Goal: Information Seeking & Learning: Check status

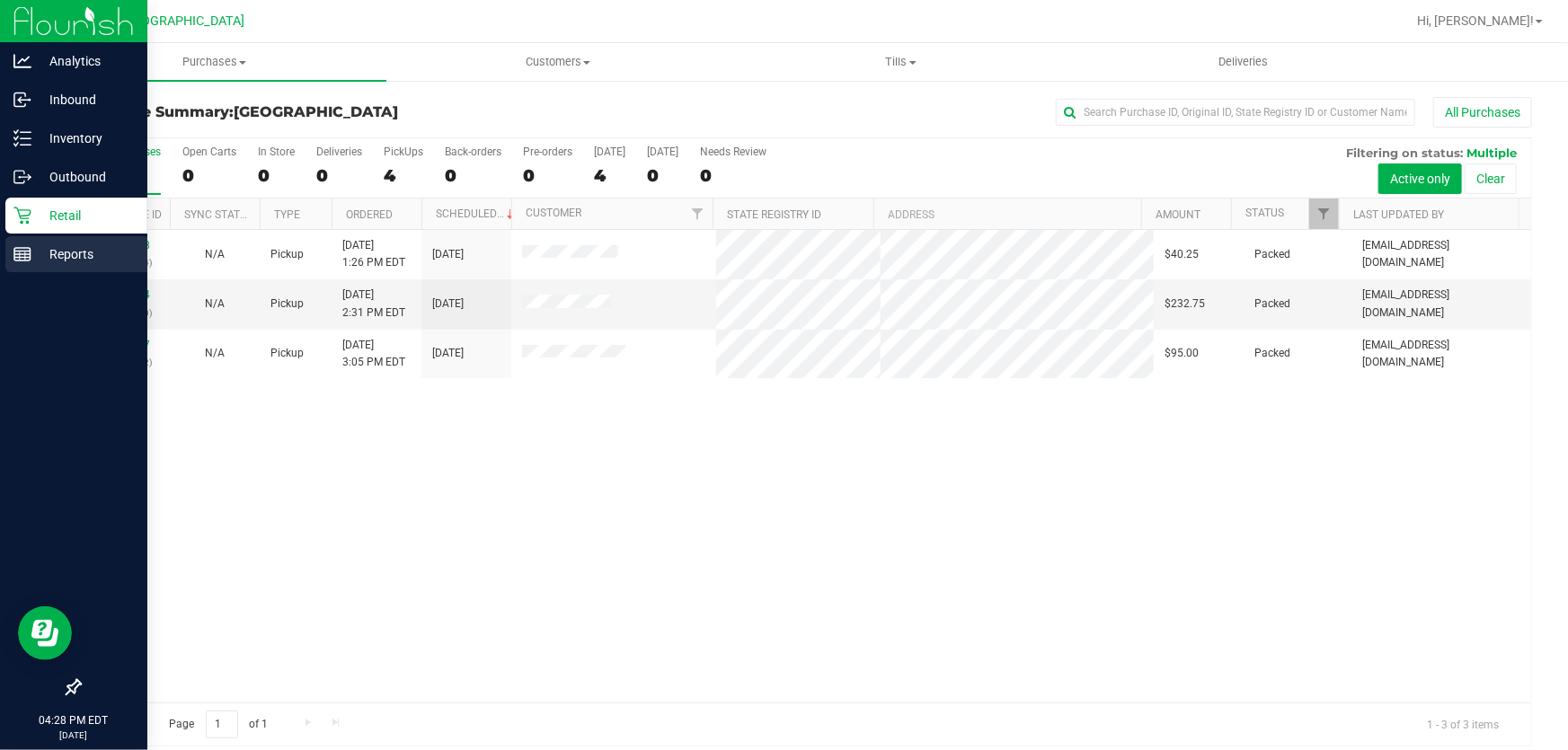
click at [44, 261] on p "Reports" at bounding box center [85, 254] width 108 height 22
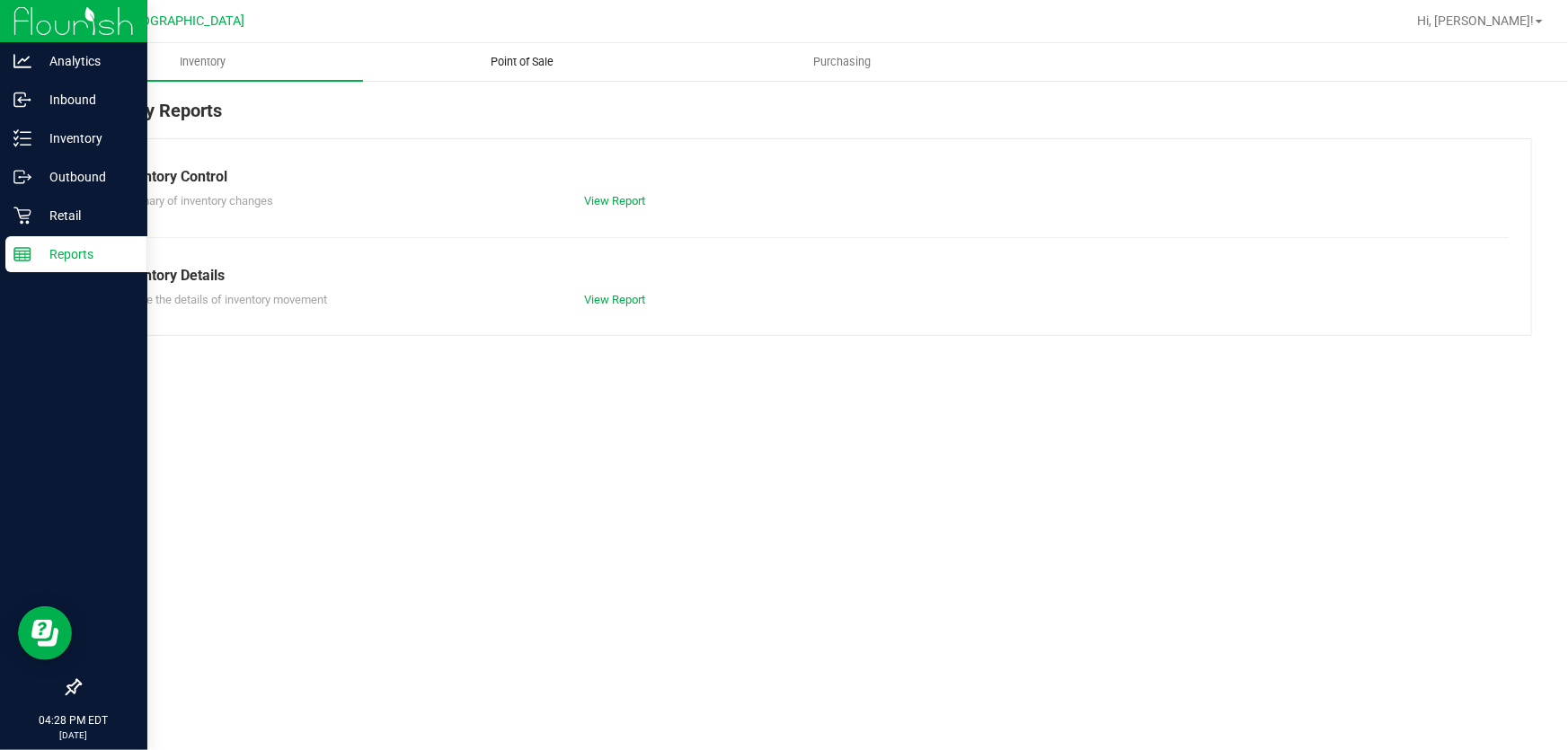
click at [543, 63] on span "Point of Sale" at bounding box center [523, 61] width 112 height 16
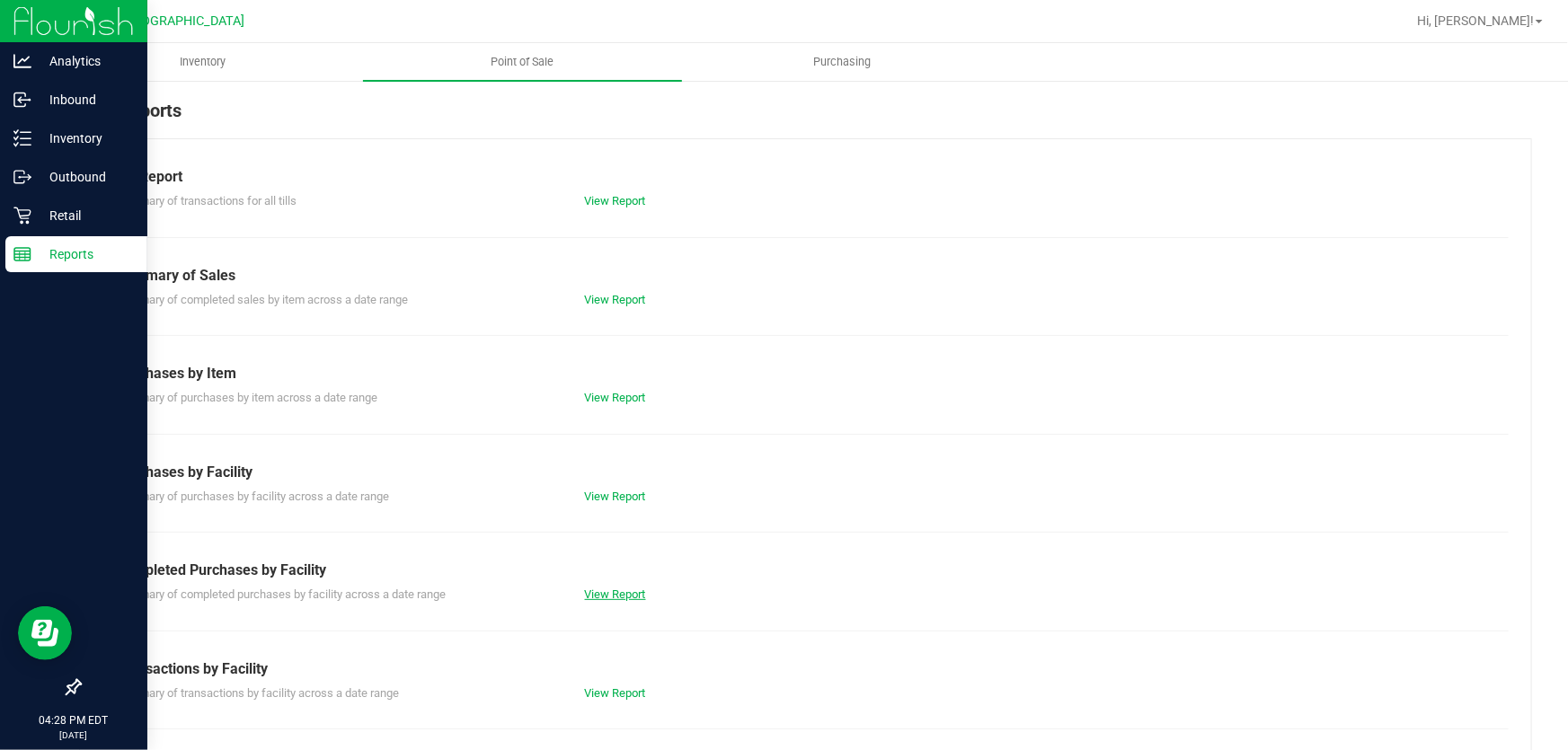
click at [611, 588] on link "View Report" at bounding box center [615, 594] width 61 height 13
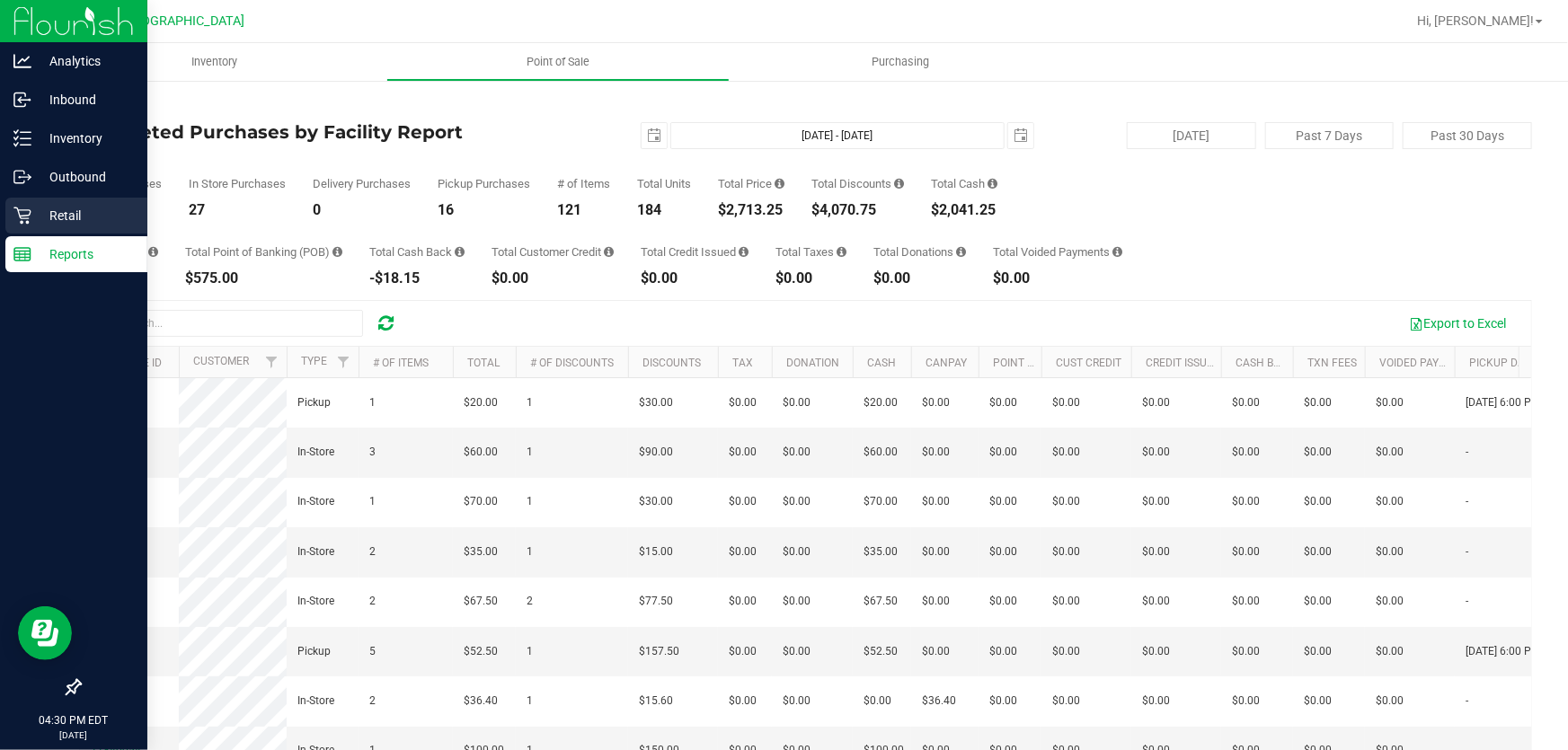
click at [13, 219] on icon at bounding box center [22, 215] width 18 height 18
